Goal: Task Accomplishment & Management: Use online tool/utility

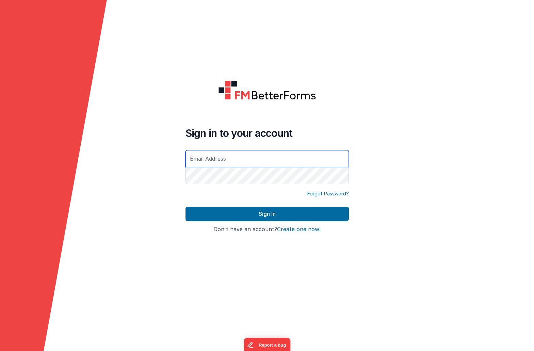
type input "[PERSON_NAME][EMAIL_ADDRESS][DOMAIN_NAME]"
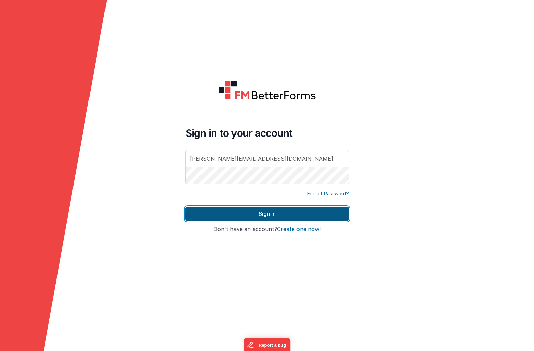
click at [224, 216] on button "Sign In" at bounding box center [266, 214] width 163 height 14
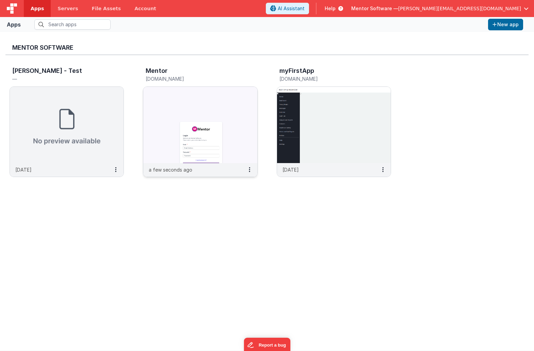
click at [181, 91] on img at bounding box center [200, 125] width 114 height 76
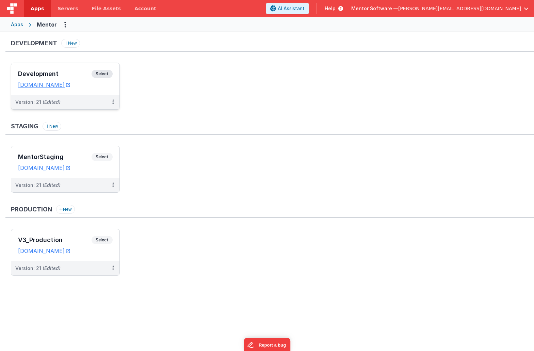
click at [65, 72] on h3 "Development" at bounding box center [54, 73] width 73 height 7
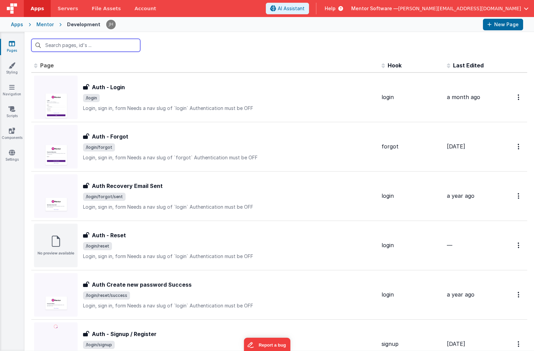
click at [101, 46] on input "text" at bounding box center [85, 45] width 109 height 13
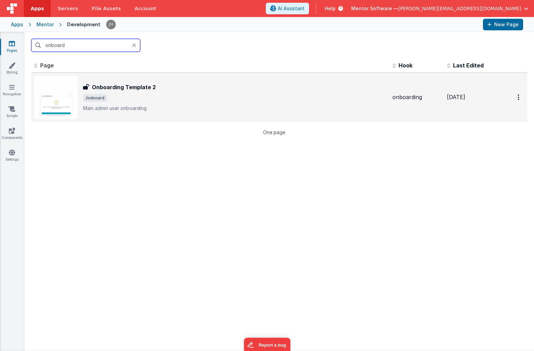
type input "onboard"
click at [133, 93] on div "Onboarding Template 2 Onboarding Template 2 /onboard Main admin user onboarding" at bounding box center [235, 97] width 304 height 29
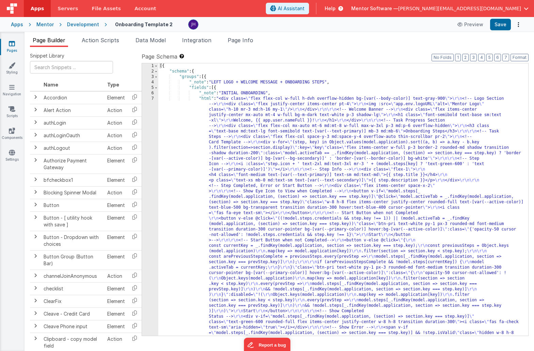
click at [246, 42] on span "Page Info" at bounding box center [241, 40] width 26 height 7
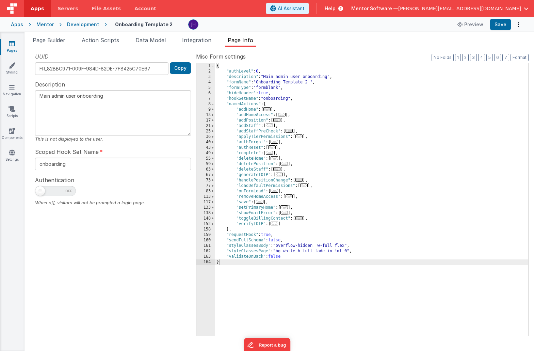
click at [263, 202] on span "..." at bounding box center [259, 202] width 7 height 4
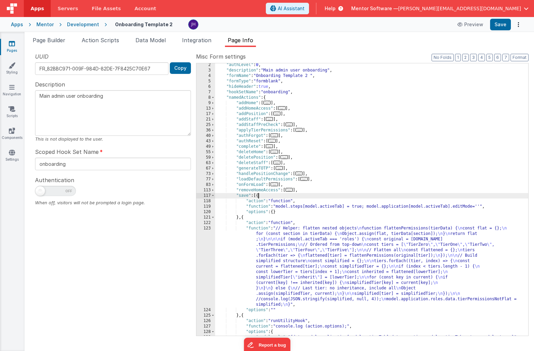
scroll to position [7, 0]
click at [287, 253] on div ""authLevel" : 0 , "description" : "Main admin user onboarding" , "formName" : "…" at bounding box center [371, 203] width 313 height 283
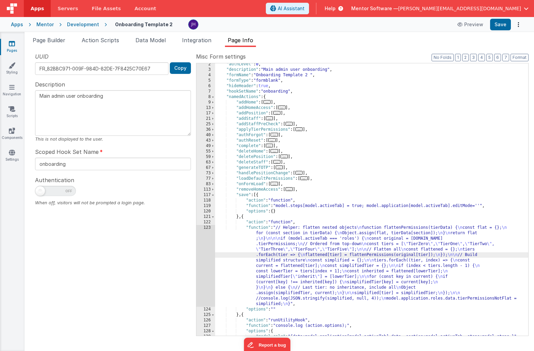
click at [203, 247] on div "123" at bounding box center [205, 266] width 19 height 82
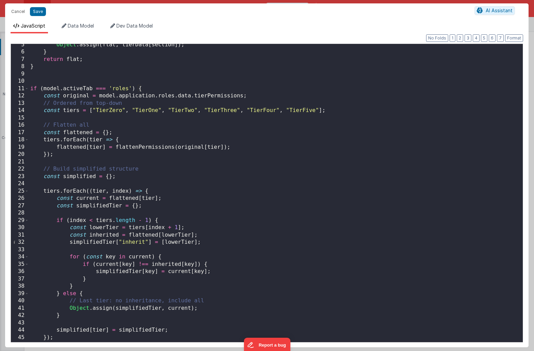
scroll to position [60, 0]
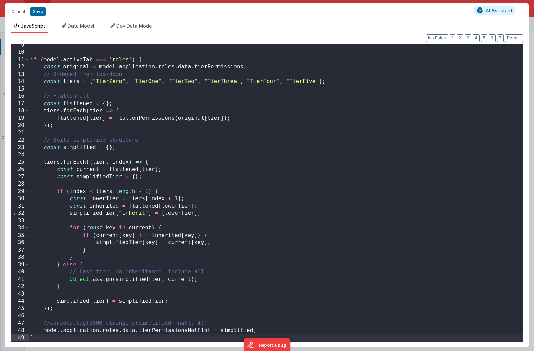
click at [215, 323] on div "if ( model . activeTab === 'roles' ) { const original = model . application . r…" at bounding box center [276, 198] width 494 height 312
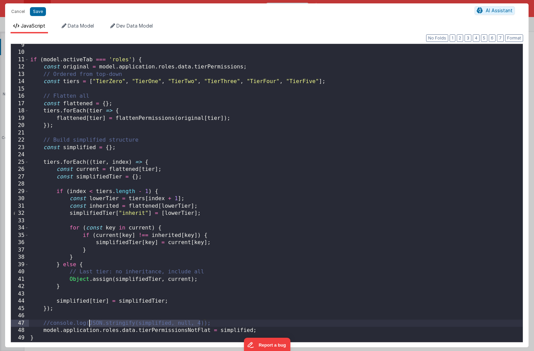
drag, startPoint x: 201, startPoint y: 322, endPoint x: 89, endPoint y: 323, distance: 111.6
click at [89, 323] on div "if ( model . activeTab === 'roles' ) { const original = model . application . r…" at bounding box center [276, 198] width 494 height 312
click at [193, 297] on div "if ( model . activeTab === 'roles' ) { const original = model . application . r…" at bounding box center [276, 198] width 494 height 312
drag, startPoint x: 203, startPoint y: 323, endPoint x: 91, endPoint y: 324, distance: 112.3
click at [91, 324] on div "if ( model . activeTab === 'roles' ) { const original = model . application . r…" at bounding box center [276, 198] width 494 height 312
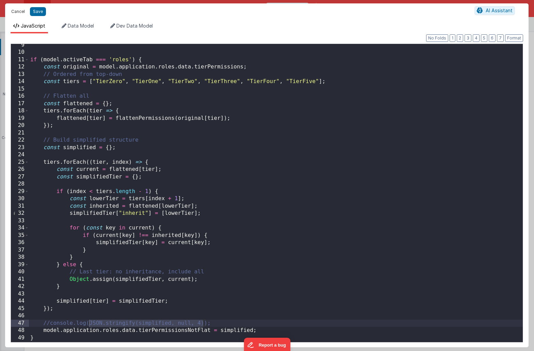
click at [20, 13] on button "Cancel" at bounding box center [18, 12] width 20 height 10
